Goal: Book appointment/travel/reservation

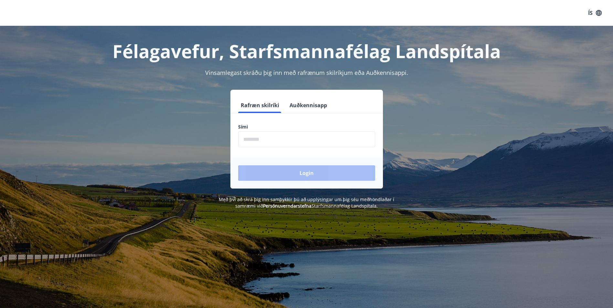
click at [275, 140] on input "phone" at bounding box center [306, 139] width 137 height 16
type input "********"
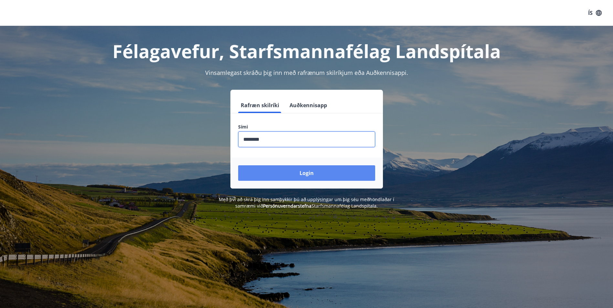
click at [304, 174] on button "Login" at bounding box center [306, 173] width 137 height 16
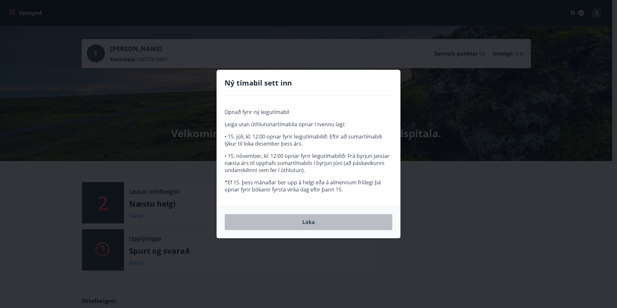
click at [311, 223] on button "Loka" at bounding box center [309, 222] width 168 height 16
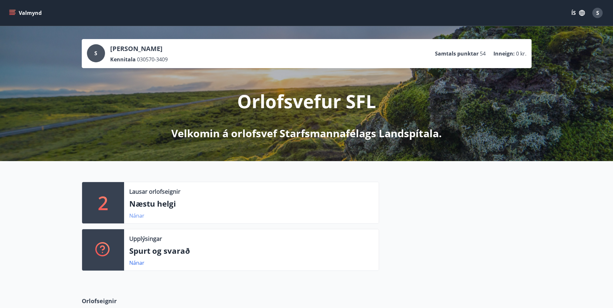
click at [137, 215] on link "Nánar" at bounding box center [136, 215] width 15 height 7
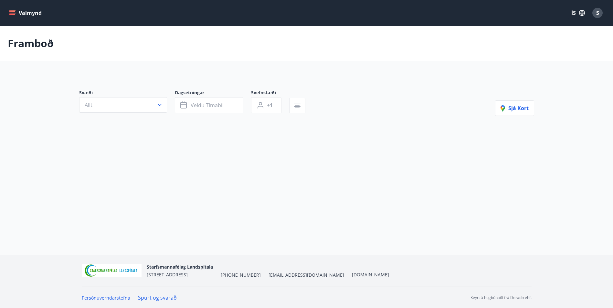
type input "*"
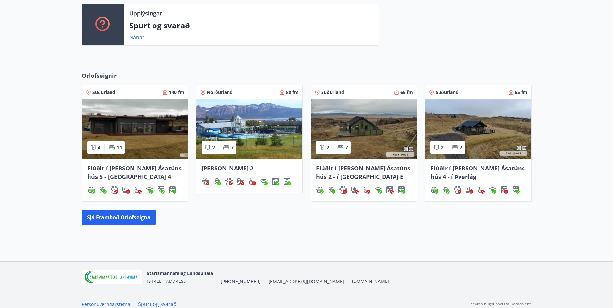
scroll to position [226, 0]
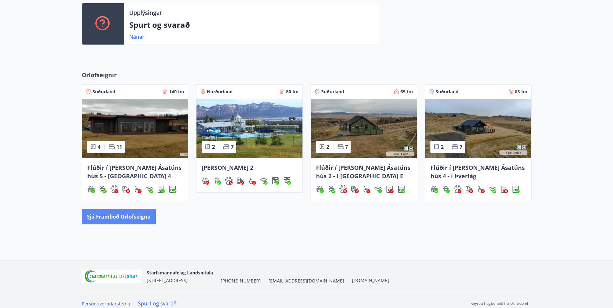
click at [108, 220] on button "Sjá framboð orlofseigna" at bounding box center [119, 217] width 74 height 16
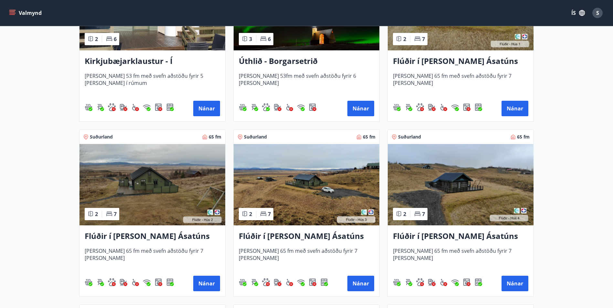
scroll to position [65, 0]
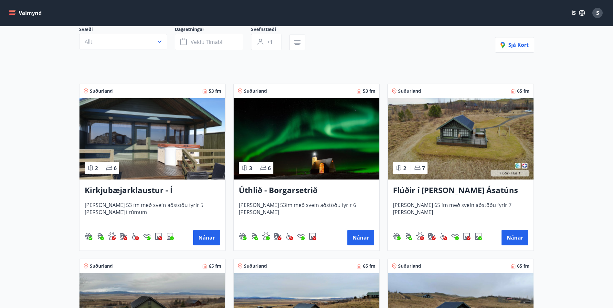
click at [454, 134] on img at bounding box center [461, 138] width 146 height 81
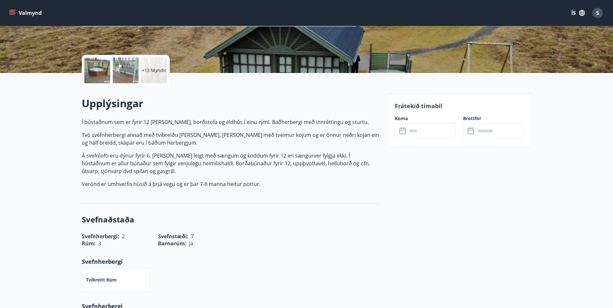
scroll to position [161, 0]
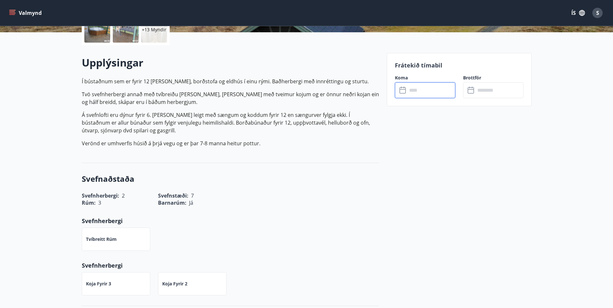
click at [414, 90] on input "text" at bounding box center [431, 90] width 48 height 16
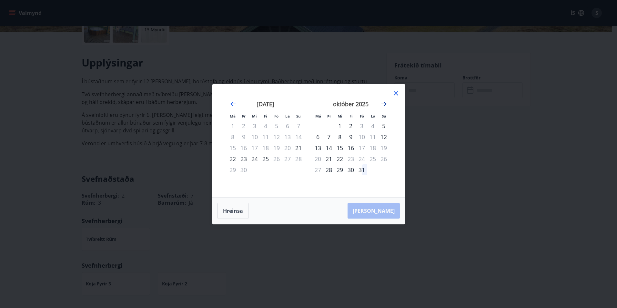
click at [386, 103] on icon "Move forward to switch to the next month." at bounding box center [384, 103] width 5 height 5
click at [231, 104] on icon "Move backward to switch to the previous month." at bounding box center [233, 103] width 5 height 5
click at [328, 171] on div "28" at bounding box center [329, 169] width 11 height 11
click at [351, 171] on div "30" at bounding box center [351, 169] width 11 height 11
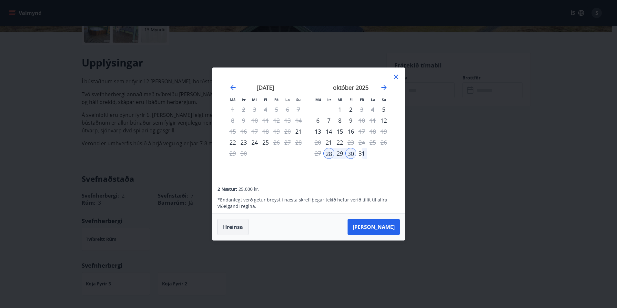
click at [235, 230] on button "Hreinsa" at bounding box center [233, 227] width 31 height 16
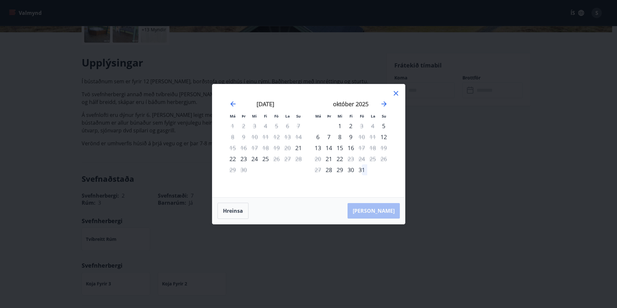
click at [395, 93] on icon at bounding box center [396, 93] width 8 height 8
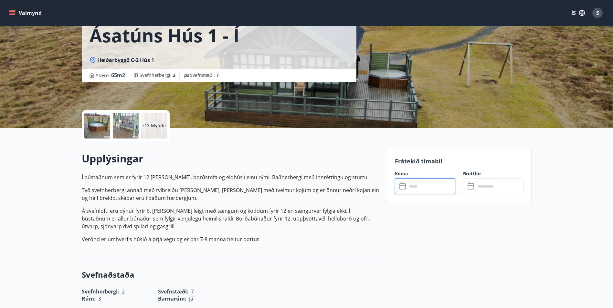
scroll to position [97, 0]
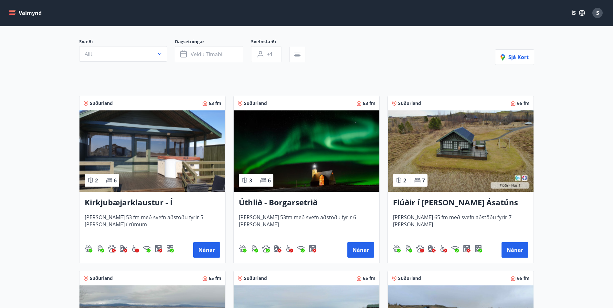
scroll to position [161, 0]
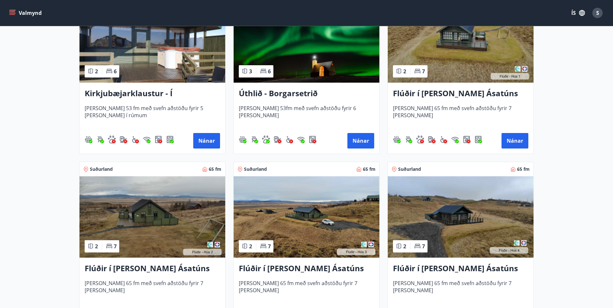
click at [144, 222] on img at bounding box center [152, 216] width 146 height 81
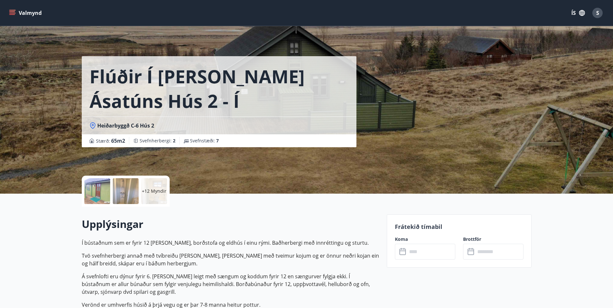
scroll to position [129, 0]
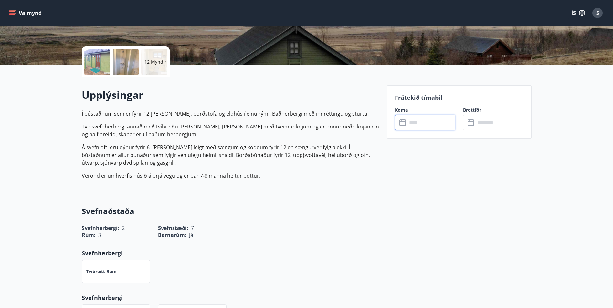
click at [436, 126] on input "text" at bounding box center [431, 123] width 48 height 16
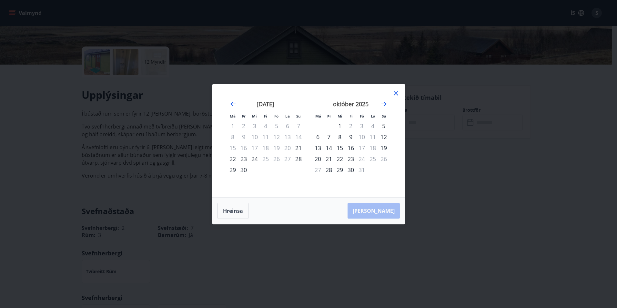
click at [397, 94] on icon at bounding box center [396, 93] width 8 height 8
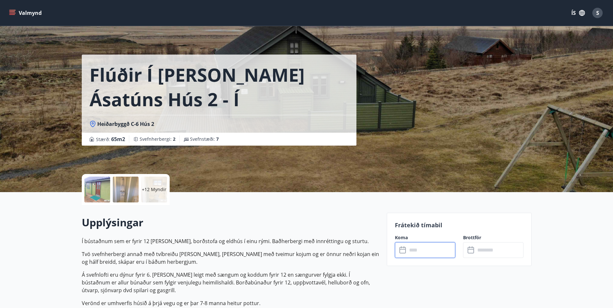
scroll to position [0, 0]
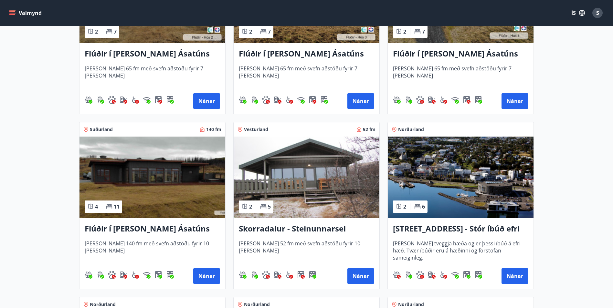
scroll to position [388, 0]
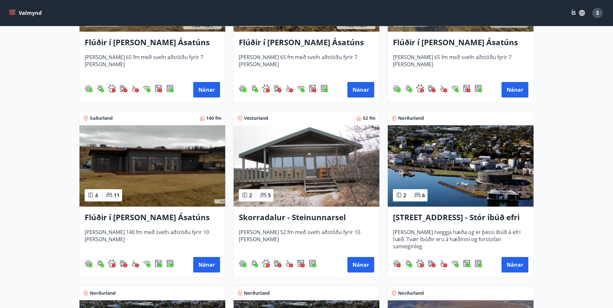
click at [284, 216] on h3 "Skorradalur - Steinunnarsel" at bounding box center [306, 218] width 135 height 12
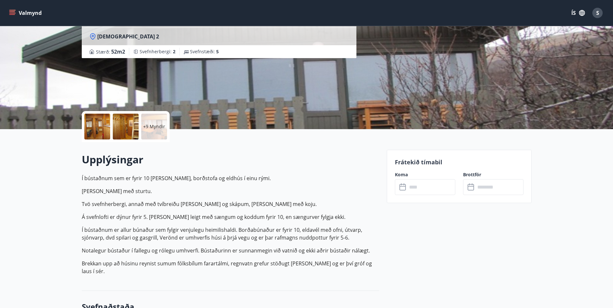
scroll to position [97, 0]
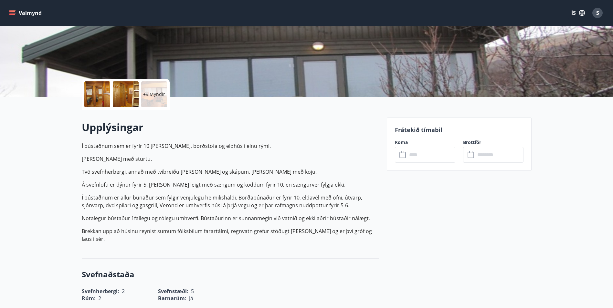
click at [436, 157] on input "text" at bounding box center [431, 155] width 48 height 16
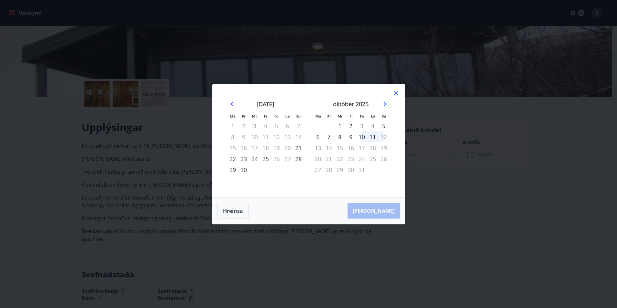
click at [340, 138] on div "8" at bounding box center [340, 136] width 11 height 11
click at [360, 138] on div "10" at bounding box center [362, 136] width 11 height 11
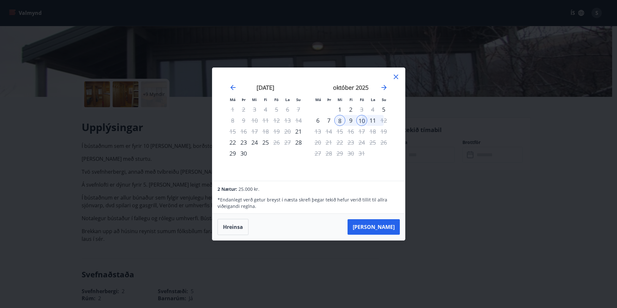
click at [399, 77] on icon at bounding box center [396, 77] width 8 height 8
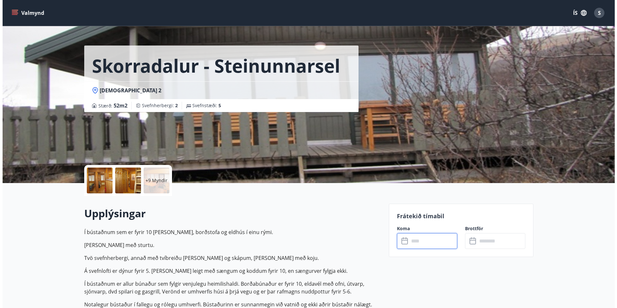
scroll to position [0, 0]
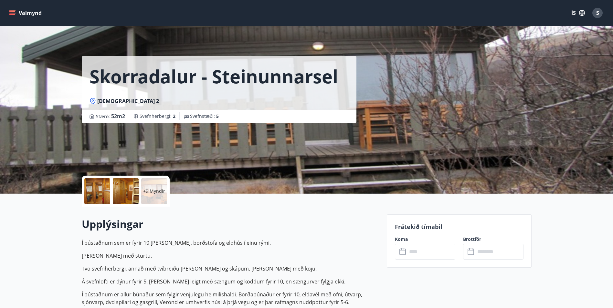
click at [95, 190] on div at bounding box center [97, 191] width 26 height 26
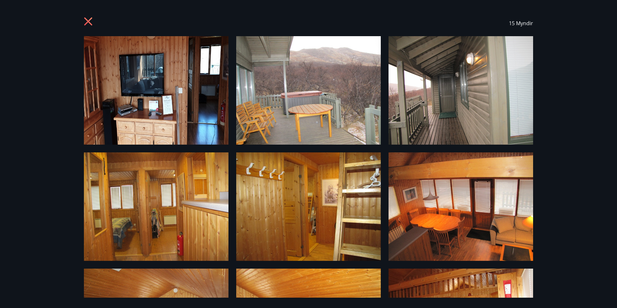
click at [88, 20] on icon at bounding box center [89, 22] width 10 height 10
